Goal: Navigation & Orientation: Find specific page/section

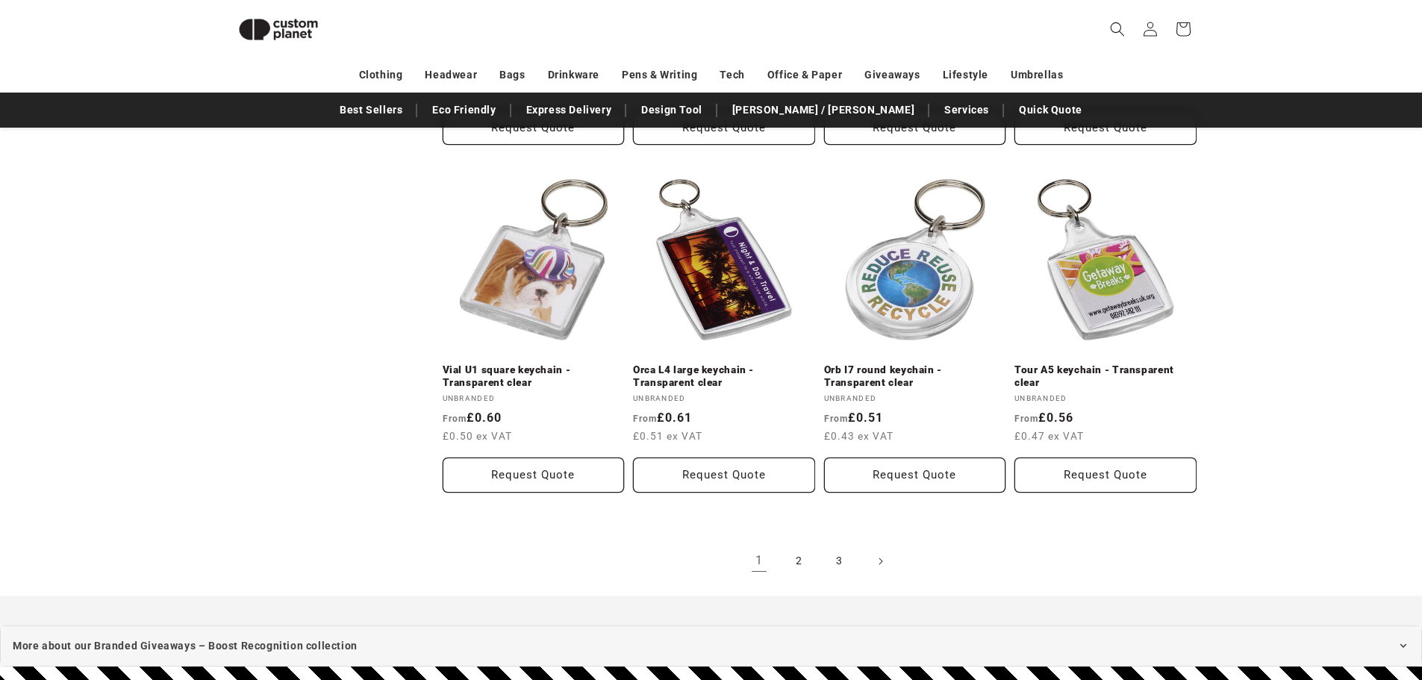
scroll to position [3040, 0]
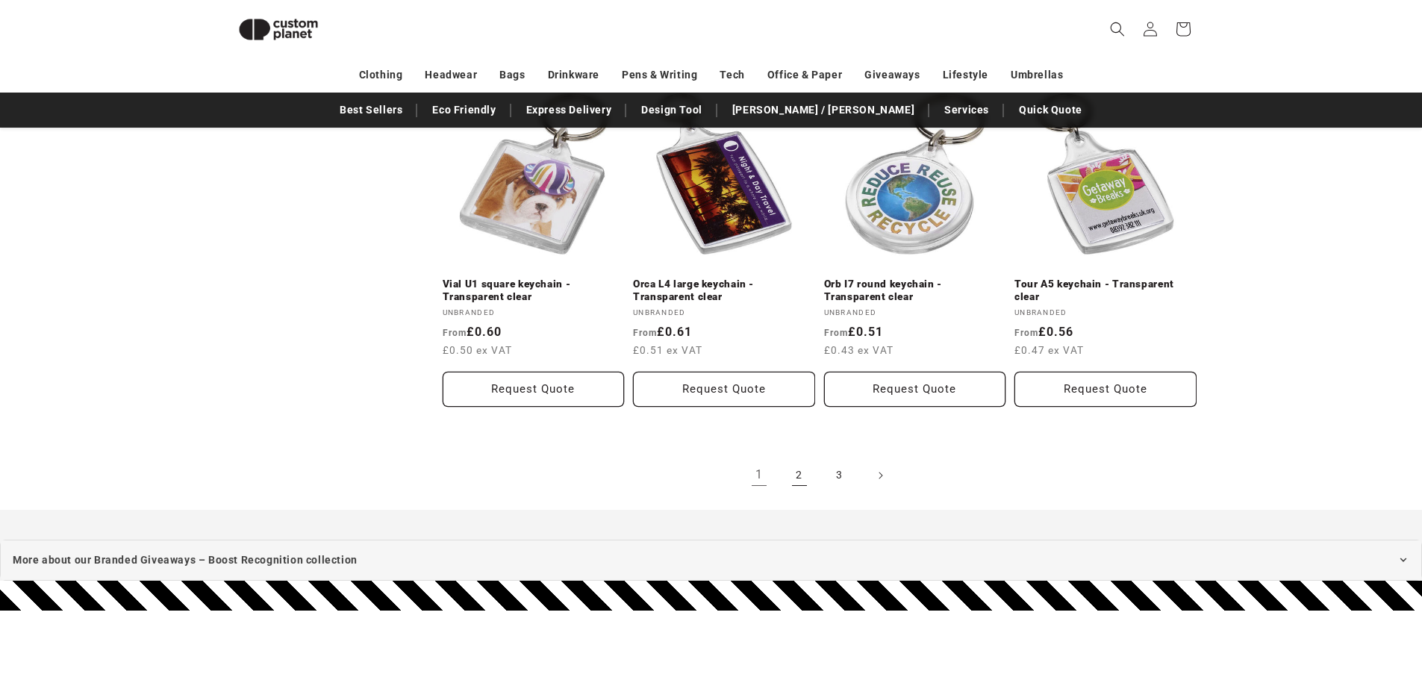
click at [799, 472] on link "2" at bounding box center [799, 475] width 33 height 33
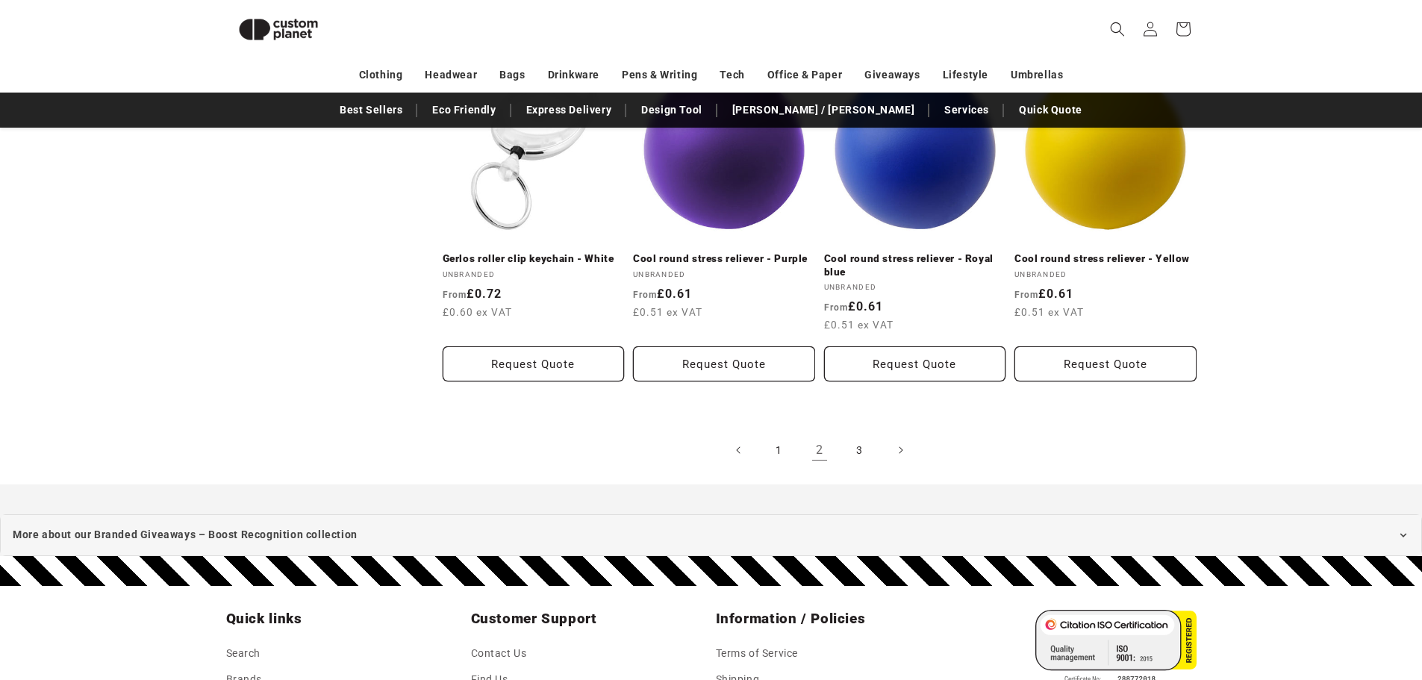
scroll to position [3116, 0]
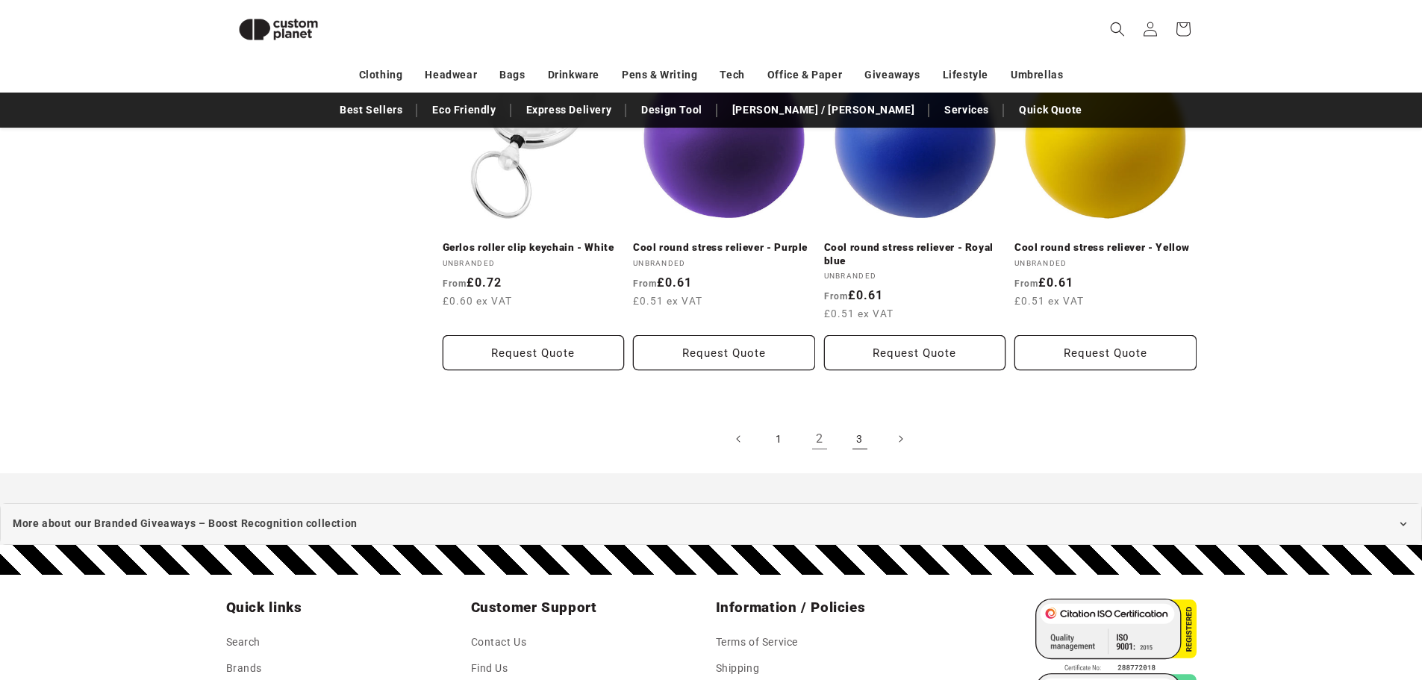
click at [856, 422] on link "3" at bounding box center [859, 438] width 33 height 33
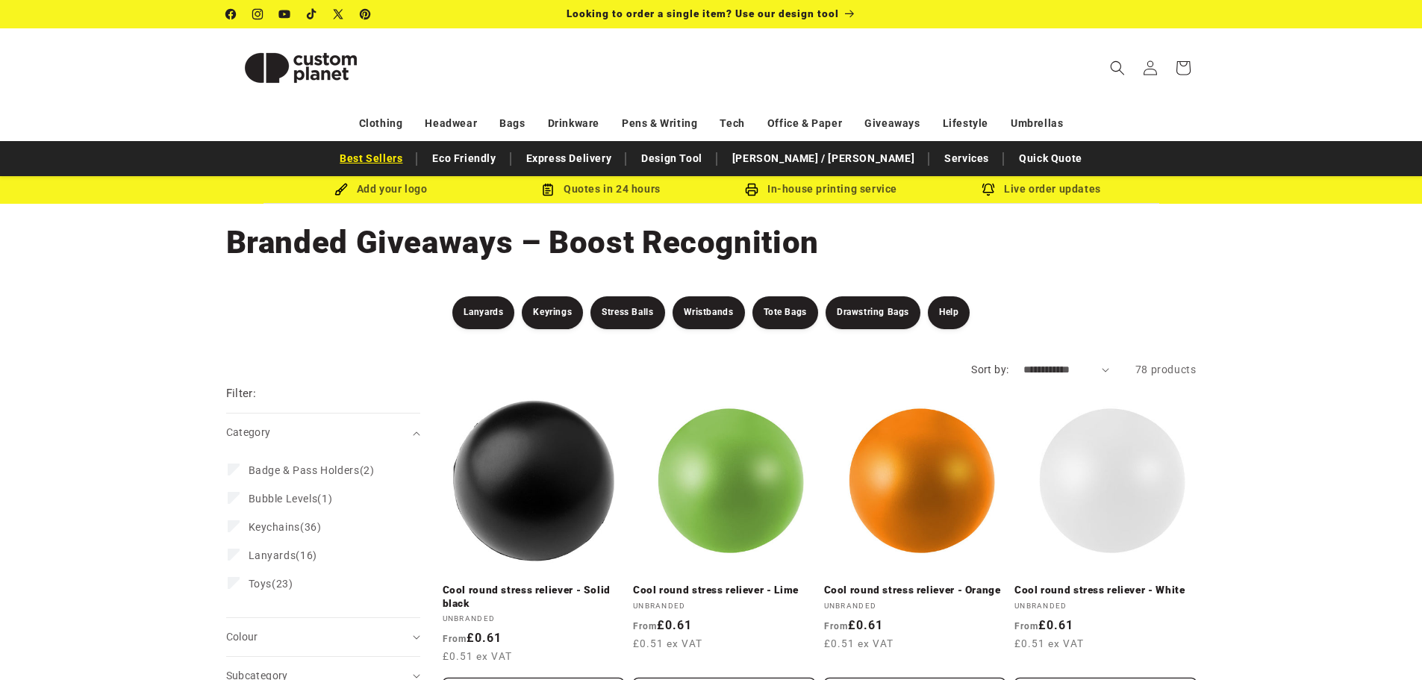
click at [410, 160] on link "Best Sellers" at bounding box center [371, 159] width 78 height 26
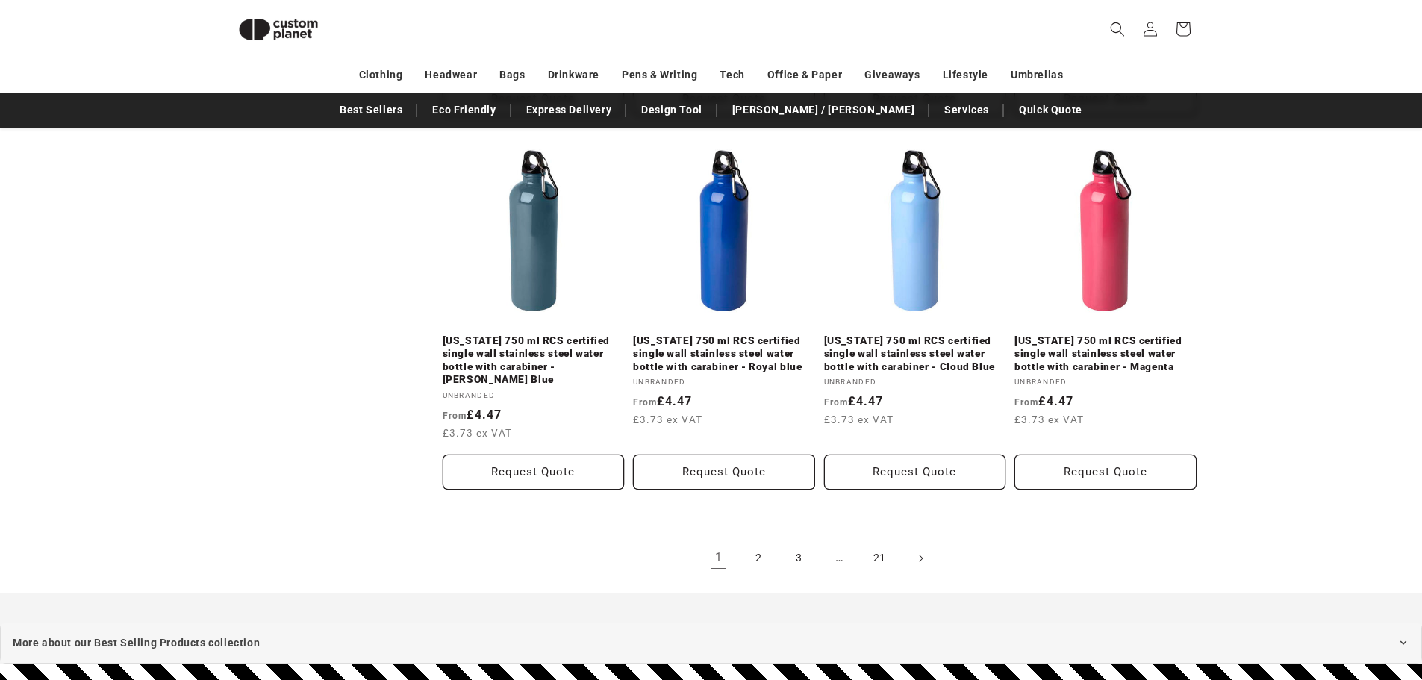
scroll to position [1623, 0]
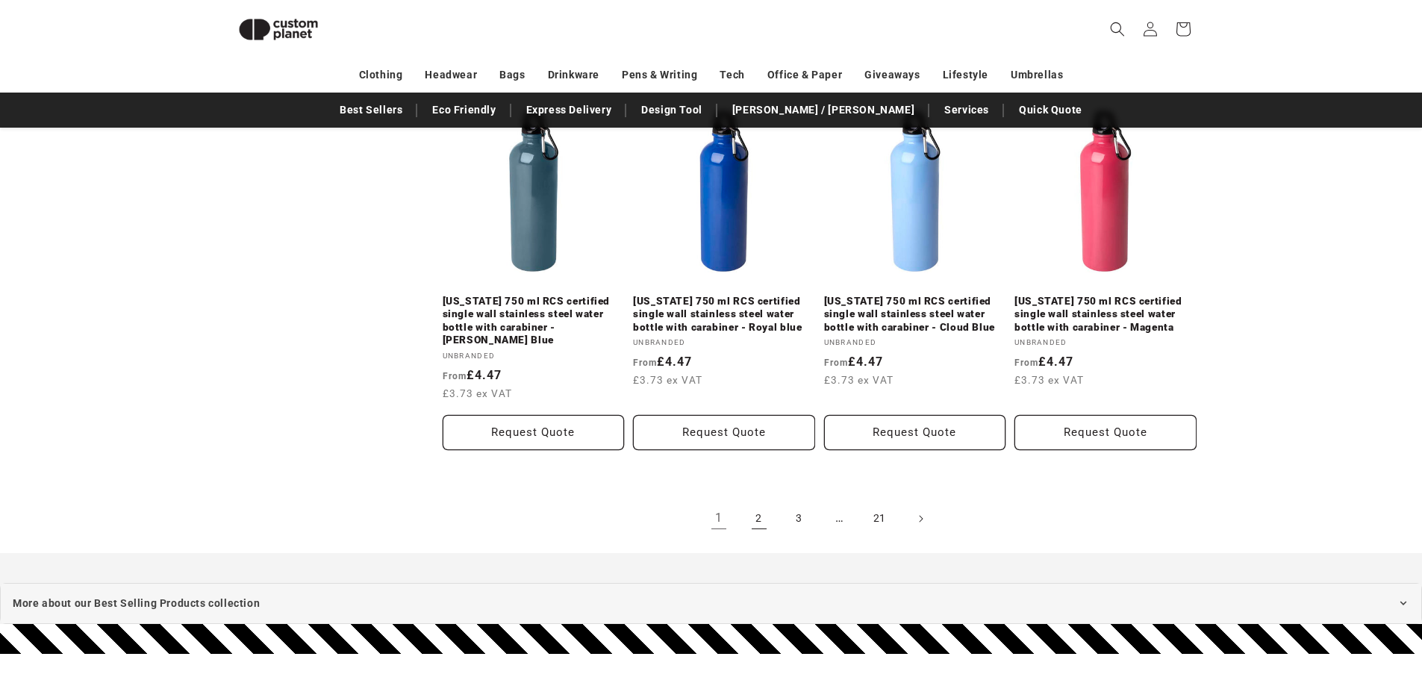
click at [760, 509] on link "2" at bounding box center [759, 518] width 33 height 33
